Goal: Information Seeking & Learning: Learn about a topic

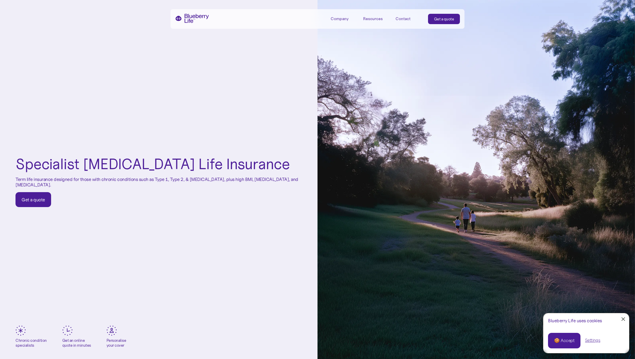
drag, startPoint x: 308, startPoint y: 70, endPoint x: 187, endPoint y: 186, distance: 167.9
click at [187, 186] on p "Term life insurance designed for those with chronic conditions such as Type 1, …" at bounding box center [158, 182] width 286 height 11
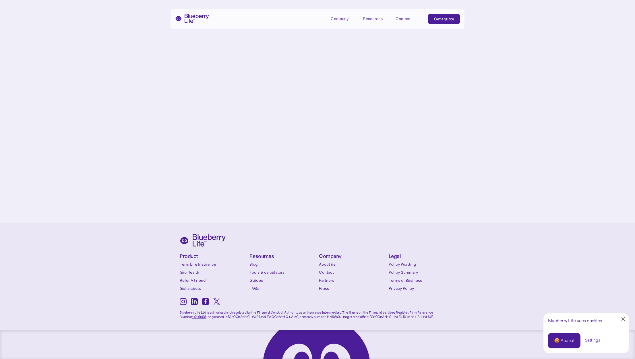
scroll to position [2900, 0]
